Goal: Navigation & Orientation: Find specific page/section

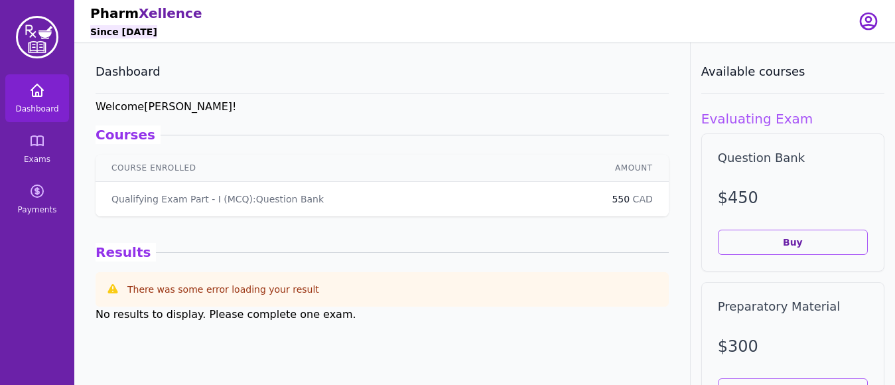
click at [40, 94] on icon at bounding box center [37, 90] width 16 height 16
click at [38, 144] on icon at bounding box center [37, 140] width 12 height 9
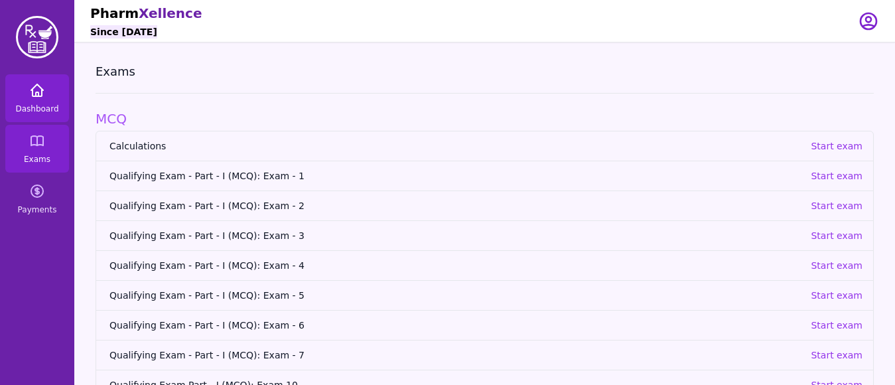
click at [42, 109] on span "Dashboard" at bounding box center [36, 109] width 43 height 11
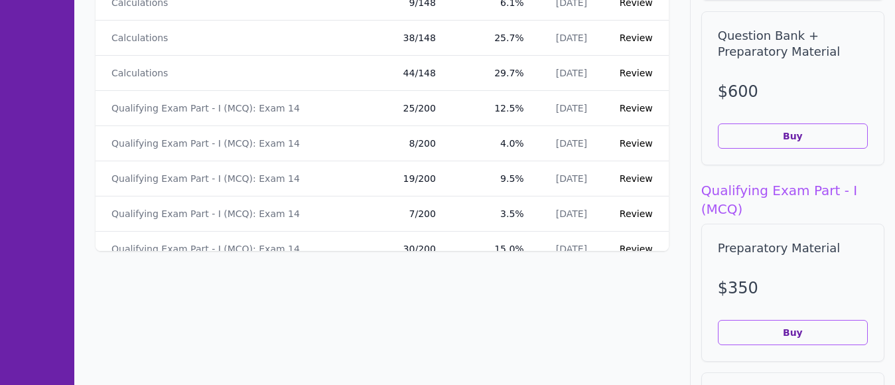
scroll to position [433, 0]
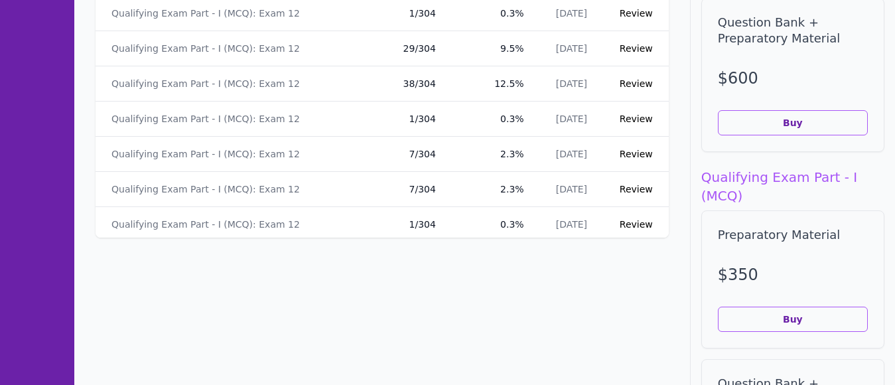
click at [668, 235] on section "Dashboard Welcome [PERSON_NAME] ! Courses Qualifying Exam Part - I (MCQ) : Ques…" at bounding box center [382, 108] width 616 height 996
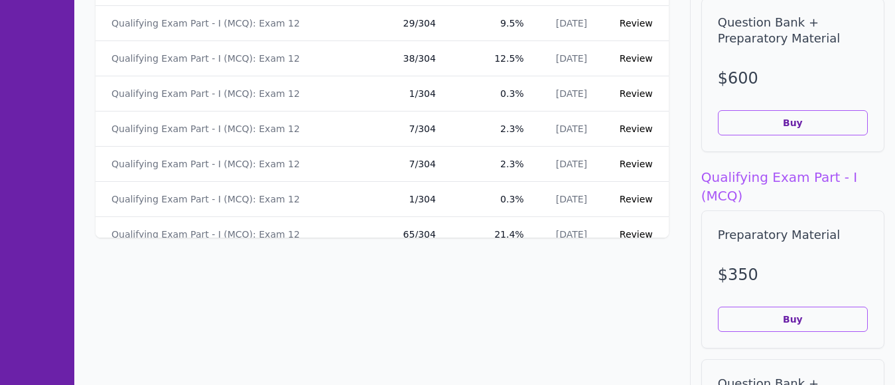
scroll to position [425, 0]
click at [670, 234] on section "Dashboard Welcome [PERSON_NAME] ! Courses Qualifying Exam Part - I (MCQ) : Ques…" at bounding box center [382, 108] width 616 height 996
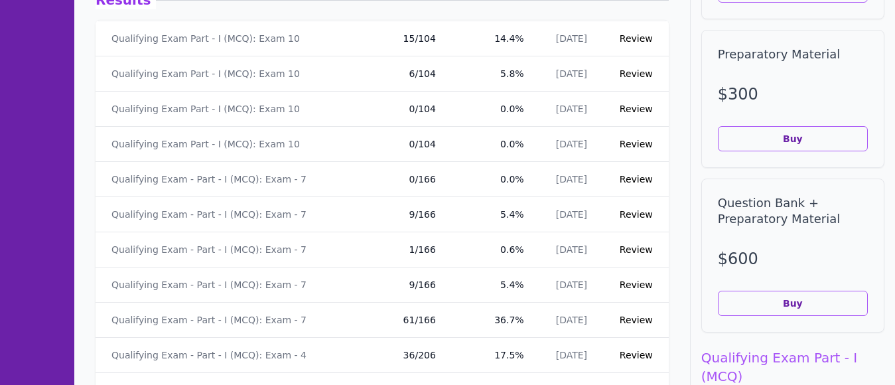
scroll to position [129, 0]
